Goal: Transaction & Acquisition: Purchase product/service

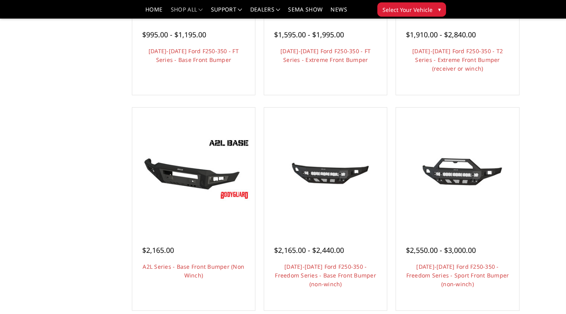
scroll to position [202, 0]
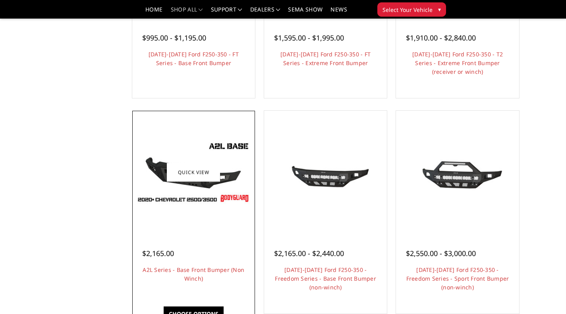
click at [193, 183] on img at bounding box center [193, 172] width 119 height 67
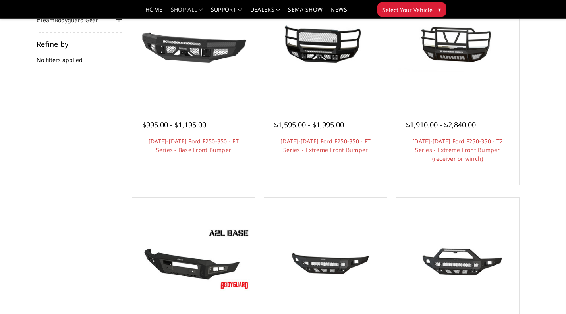
scroll to position [114, 0]
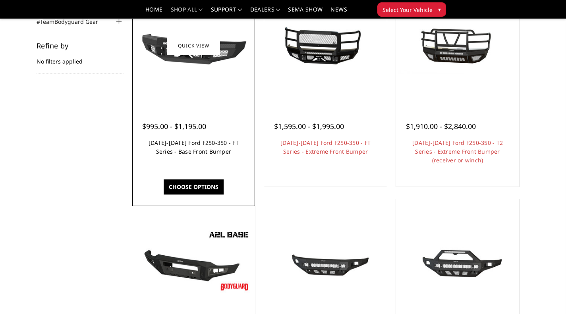
click at [182, 143] on link "[DATE]-[DATE] Ford F250-350 - FT Series - Base Front Bumper" at bounding box center [193, 147] width 90 height 16
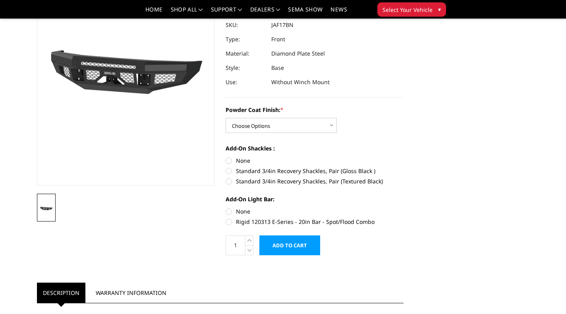
scroll to position [91, 0]
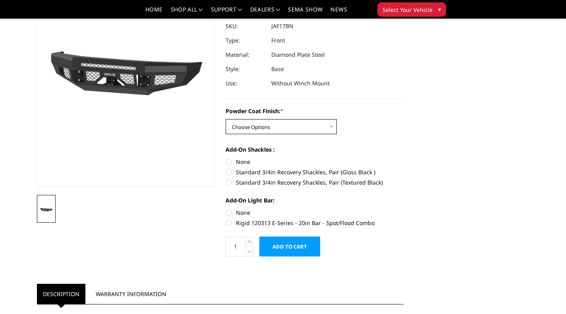
click at [329, 126] on select "Choose Options Bare Metal Gloss Black Powder Coat Textured Black Powder Coat" at bounding box center [281, 126] width 111 height 15
select select "3373"
click at [226, 119] on select "Choose Options Bare Metal Gloss Black Powder Coat Textured Black Powder Coat" at bounding box center [281, 126] width 111 height 15
click at [229, 184] on label "Standard 3/4in Recovery Shackles, Pair (Textured Black)" at bounding box center [315, 182] width 178 height 8
click at [403, 168] on input "Standard 3/4in Recovery Shackles, Pair (Textured Black)" at bounding box center [403, 168] width 0 height 0
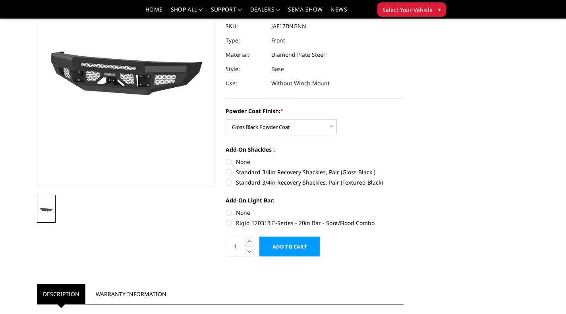
radio input "true"
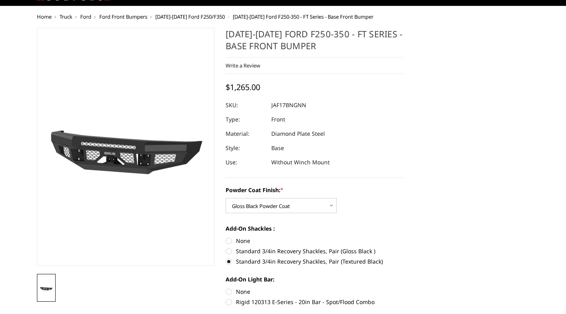
scroll to position [0, 0]
